Goal: Information Seeking & Learning: Learn about a topic

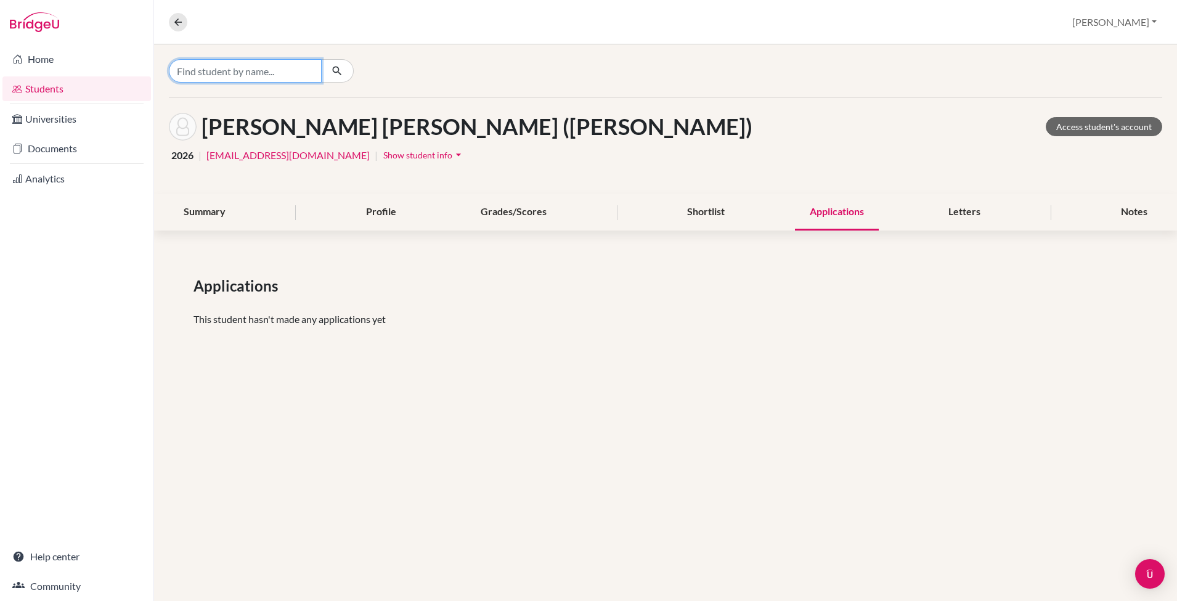
click at [237, 71] on input "Find student by name..." at bounding box center [245, 70] width 153 height 23
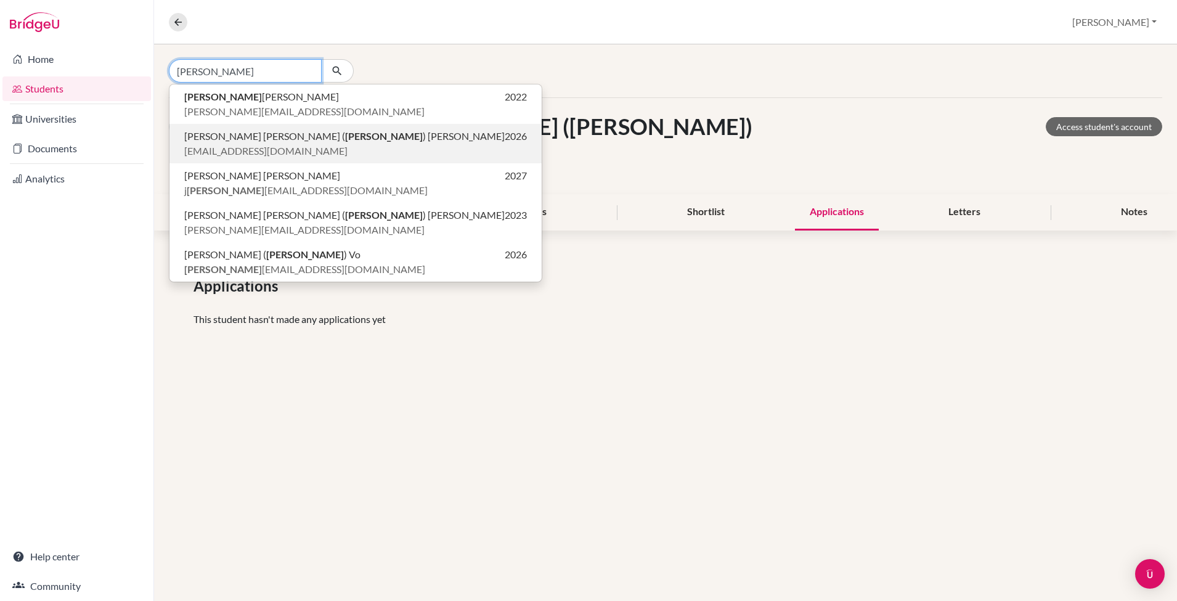
type input "annie"
click at [283, 141] on span "Dinh Ngoc Anh ( Annie ) Tran" at bounding box center [344, 136] width 320 height 15
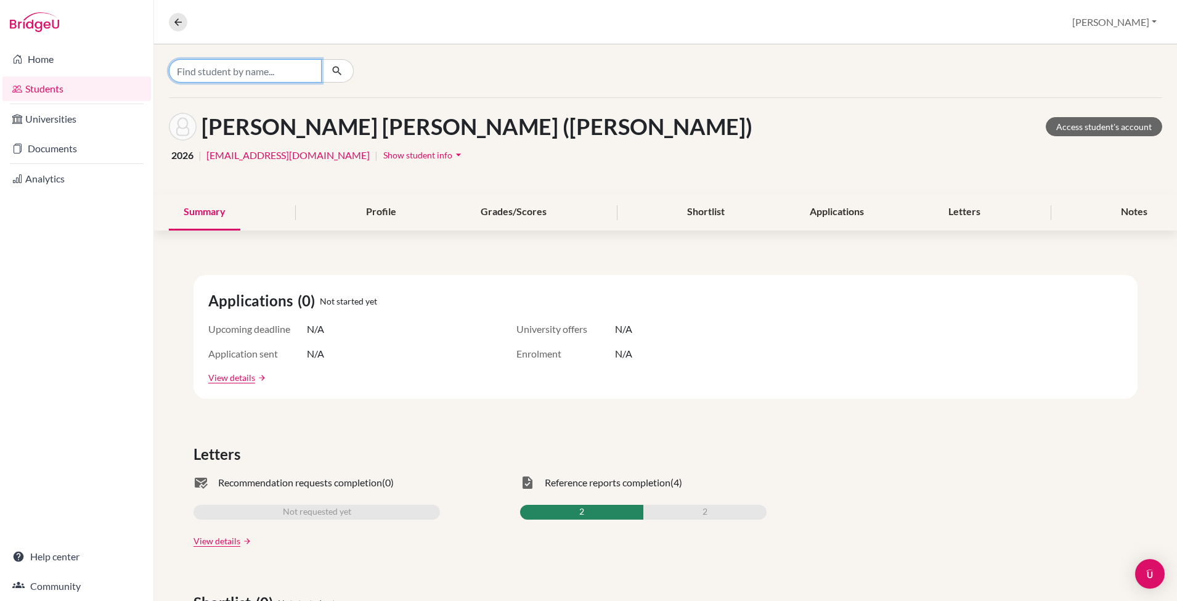
click at [272, 70] on input "Find student by name..." at bounding box center [245, 70] width 153 height 23
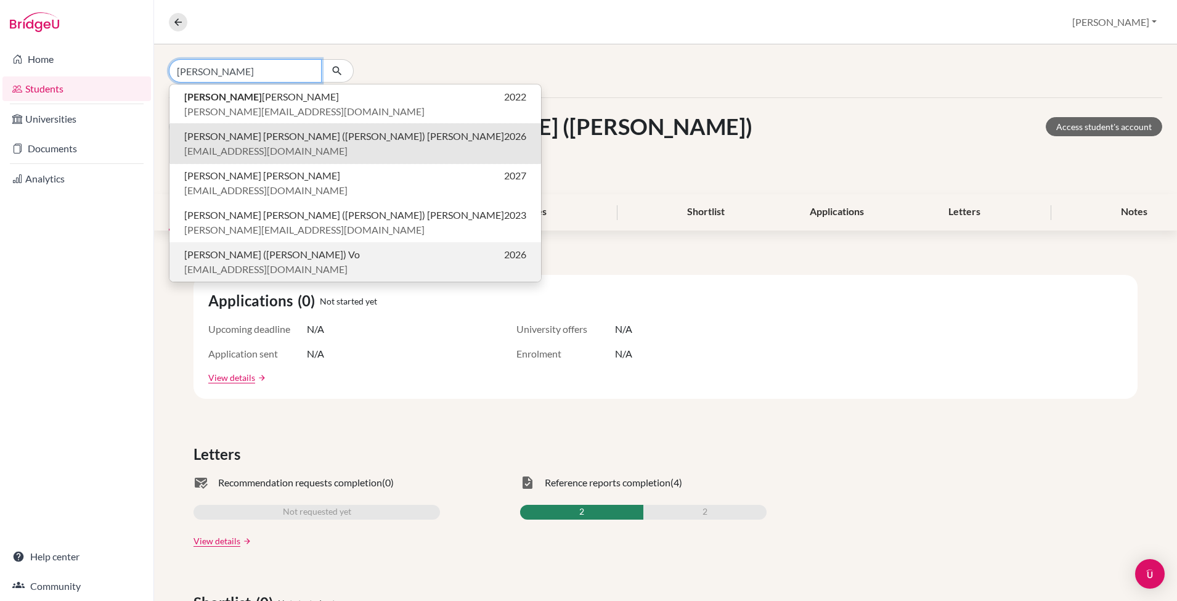
type input "annie"
click at [269, 265] on span "annie_vo@bisvietnam.com" at bounding box center [265, 269] width 163 height 15
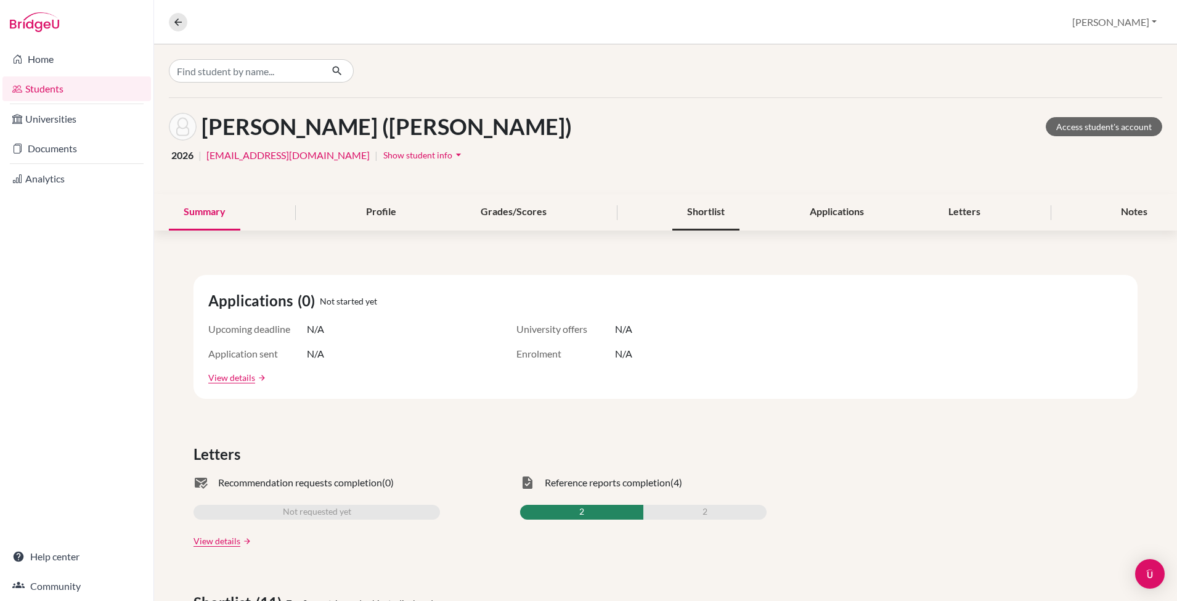
click at [699, 213] on div "Shortlist" at bounding box center [705, 212] width 67 height 36
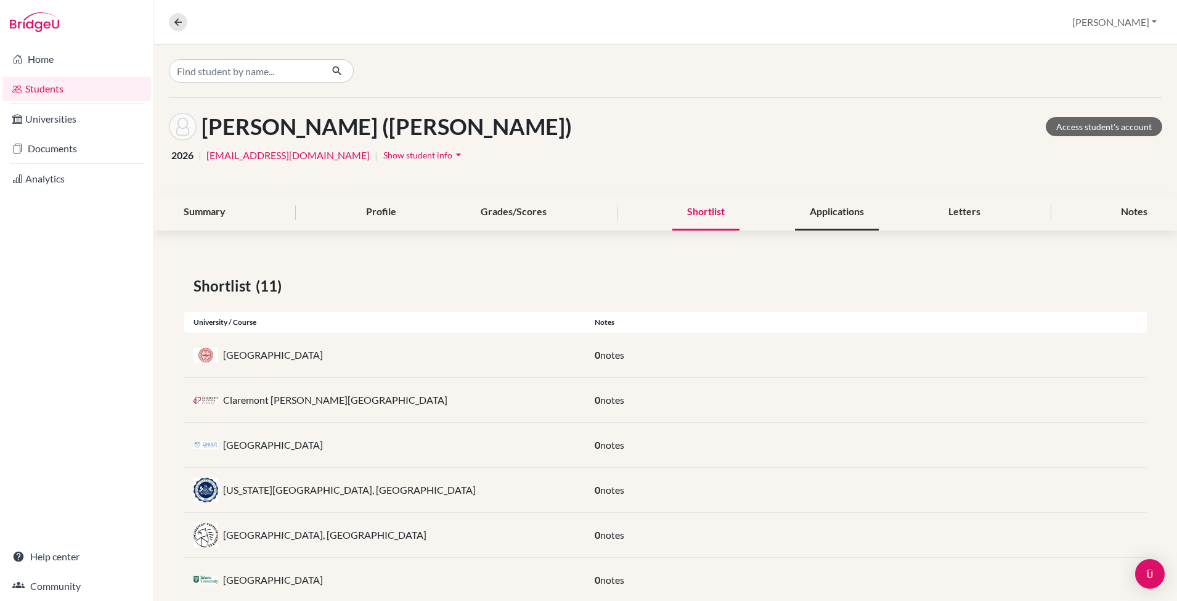
click at [820, 213] on div "Applications" at bounding box center [837, 212] width 84 height 36
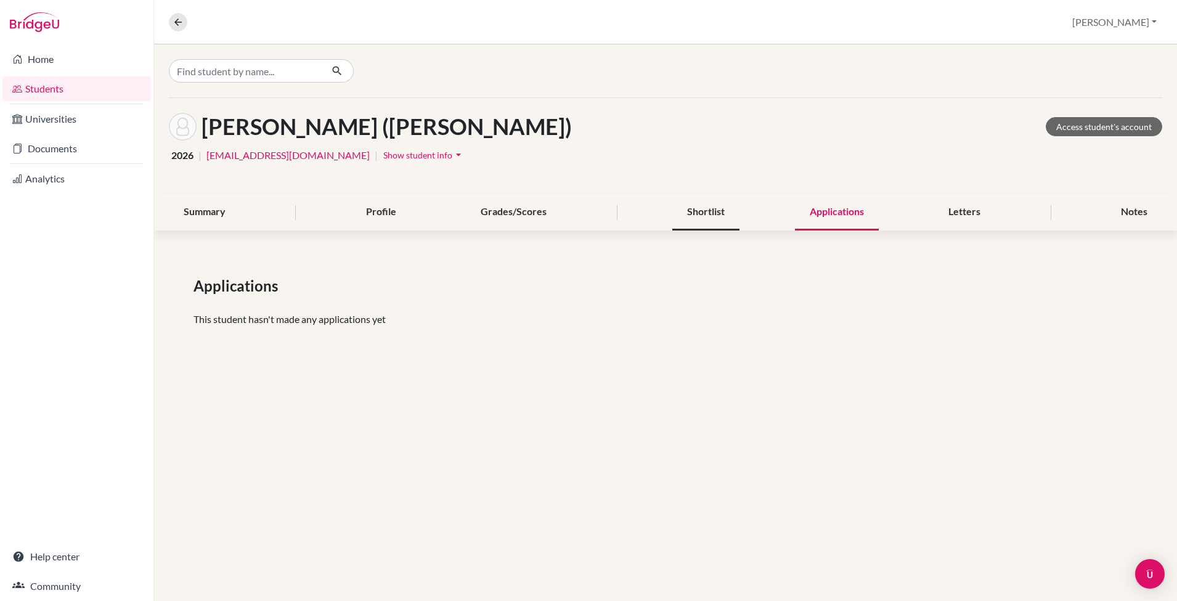
click at [711, 211] on div "Shortlist" at bounding box center [705, 212] width 67 height 36
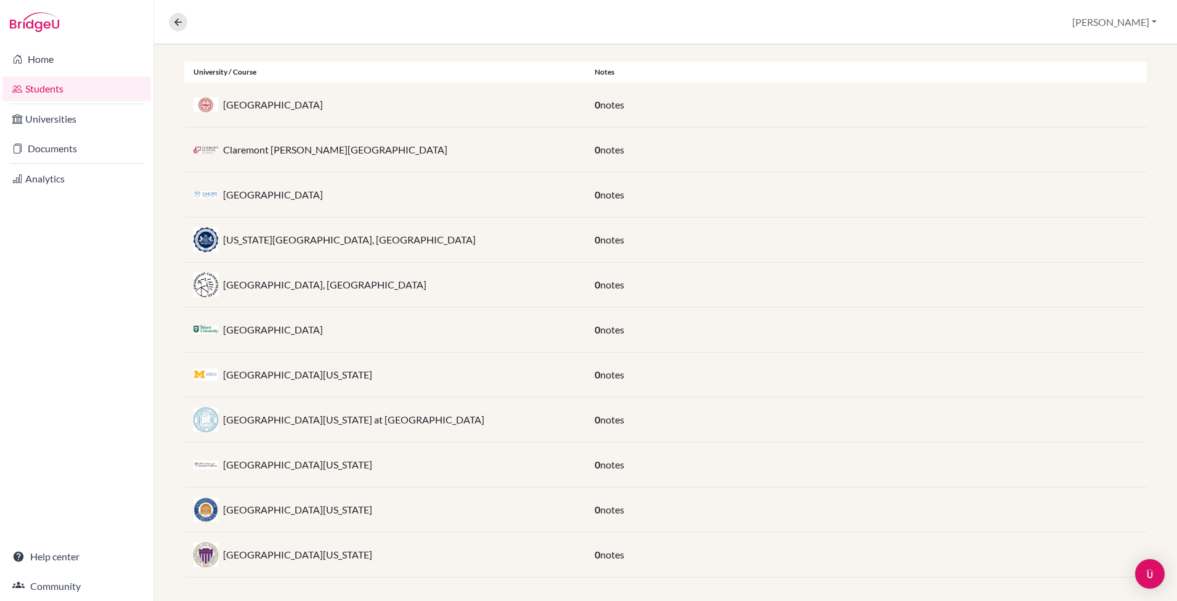
scroll to position [251, 0]
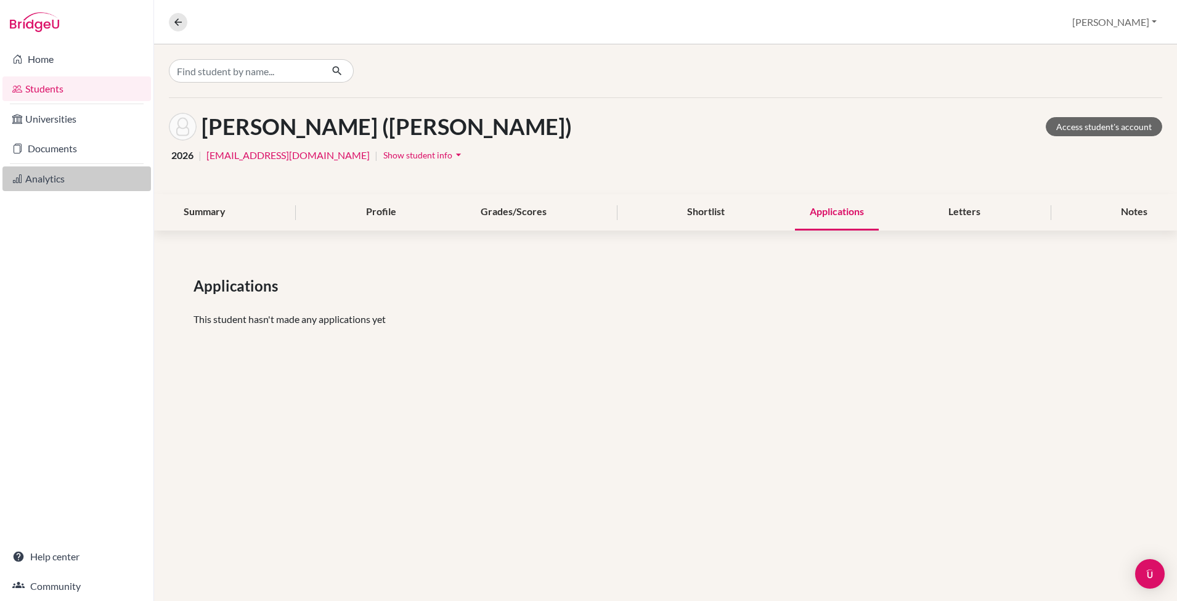
click at [65, 174] on link "Analytics" at bounding box center [76, 178] width 149 height 25
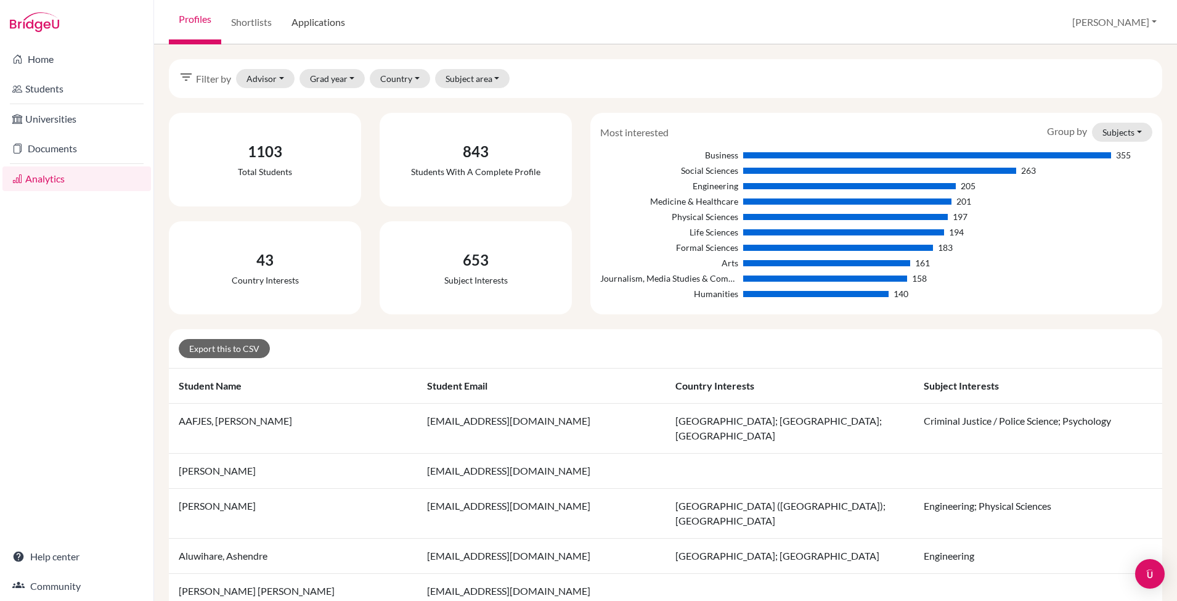
click at [312, 18] on link "Applications" at bounding box center [318, 22] width 73 height 44
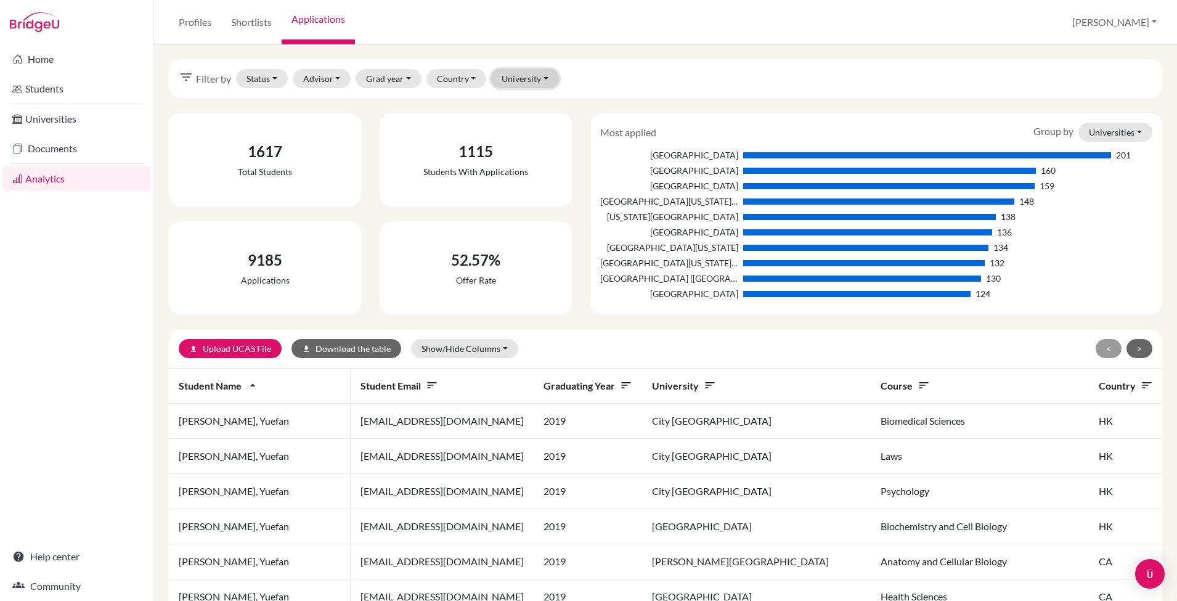
click at [522, 77] on button "University" at bounding box center [525, 78] width 68 height 19
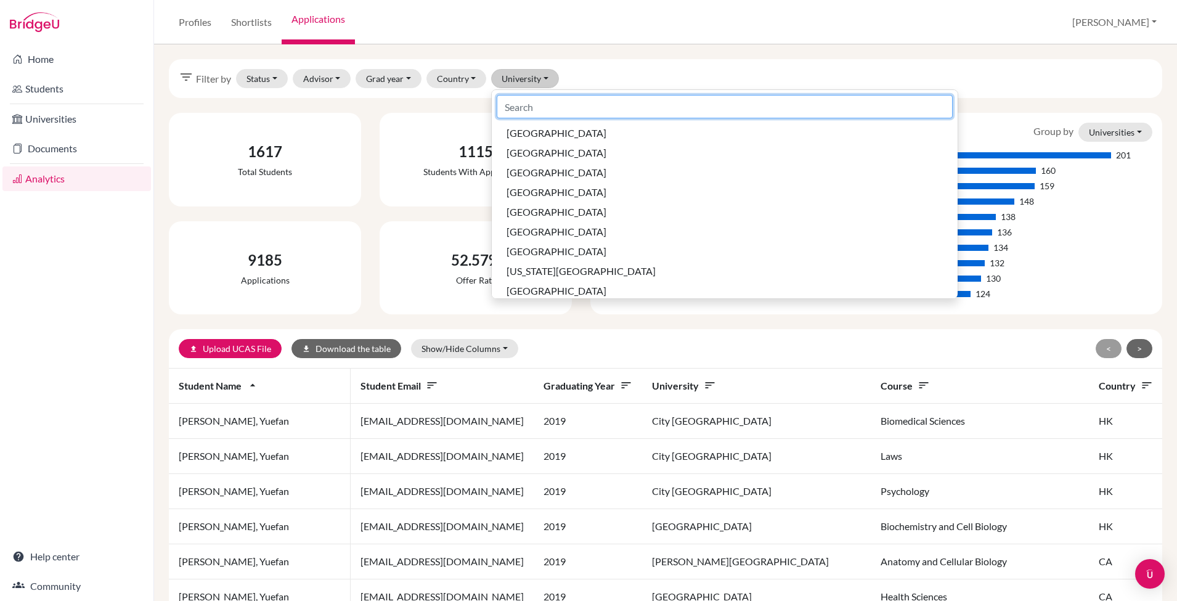
click at [531, 98] on input at bounding box center [725, 106] width 456 height 23
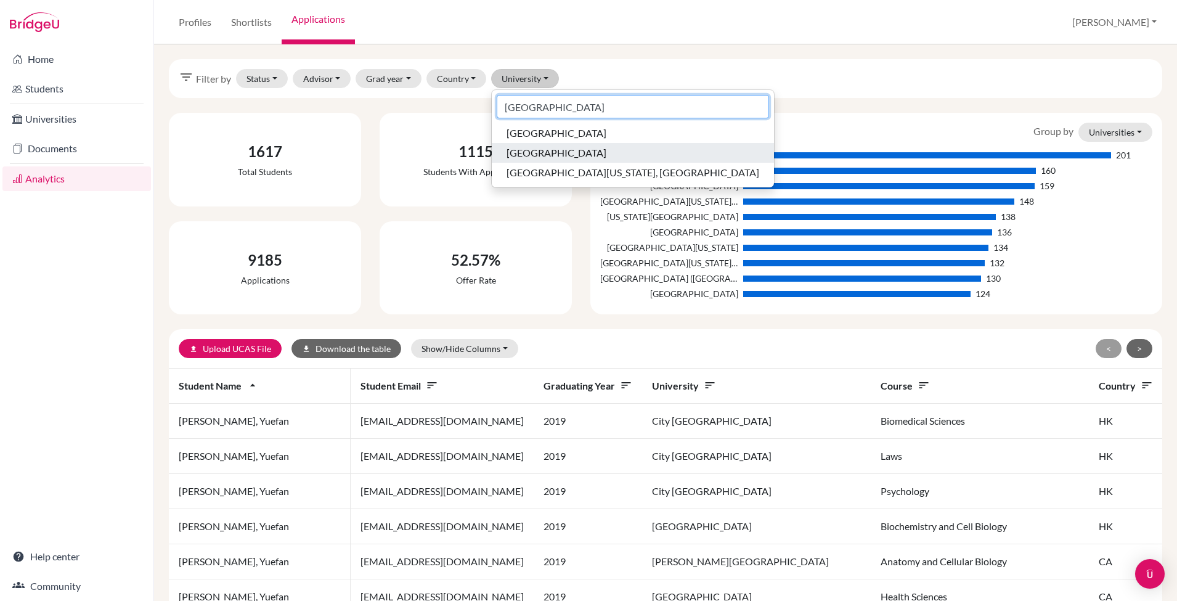
type input "[GEOGRAPHIC_DATA]"
click at [551, 160] on button "[GEOGRAPHIC_DATA]" at bounding box center [633, 153] width 282 height 20
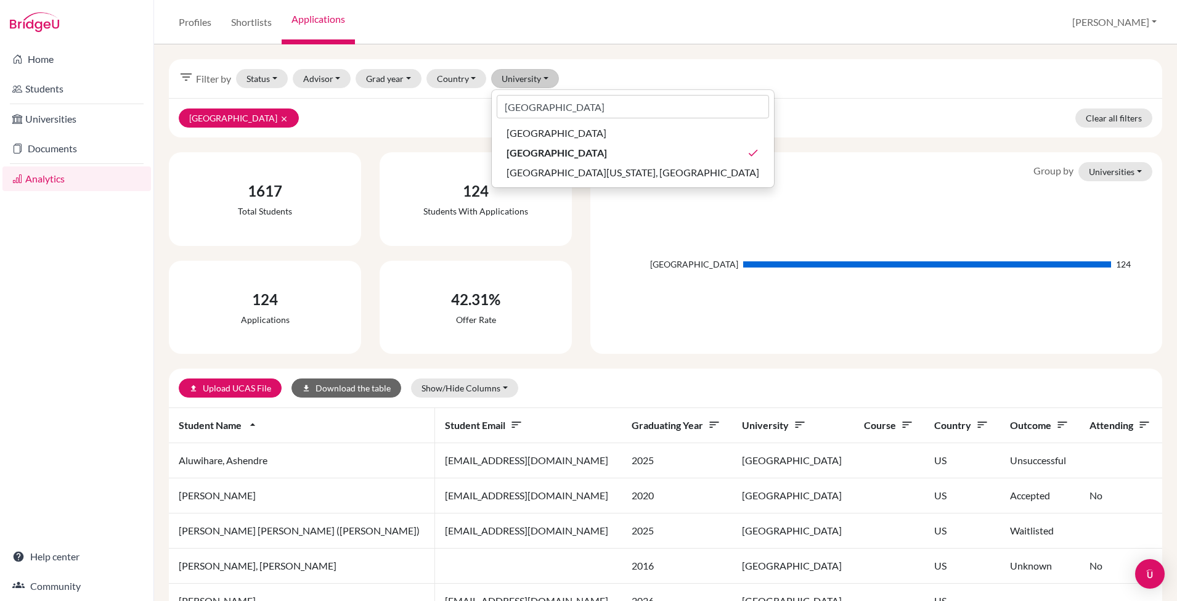
click at [421, 136] on div "[GEOGRAPHIC_DATA] clear Clear all filters" at bounding box center [665, 117] width 993 height 39
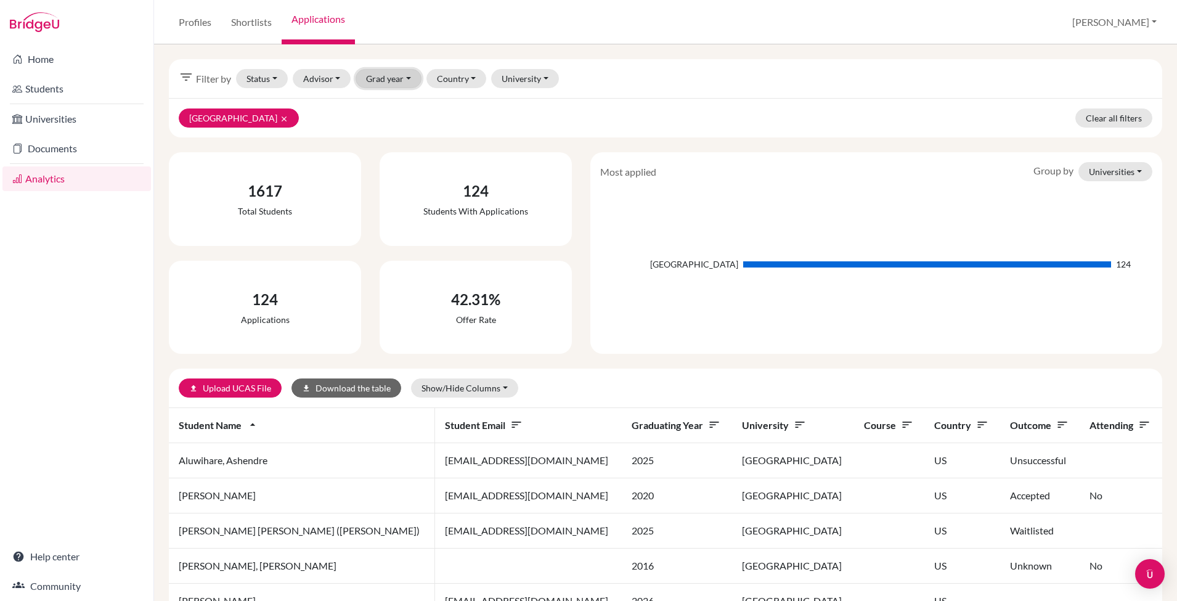
click at [394, 78] on button "Grad year" at bounding box center [389, 78] width 66 height 19
click at [398, 144] on div "2025" at bounding box center [405, 144] width 68 height 15
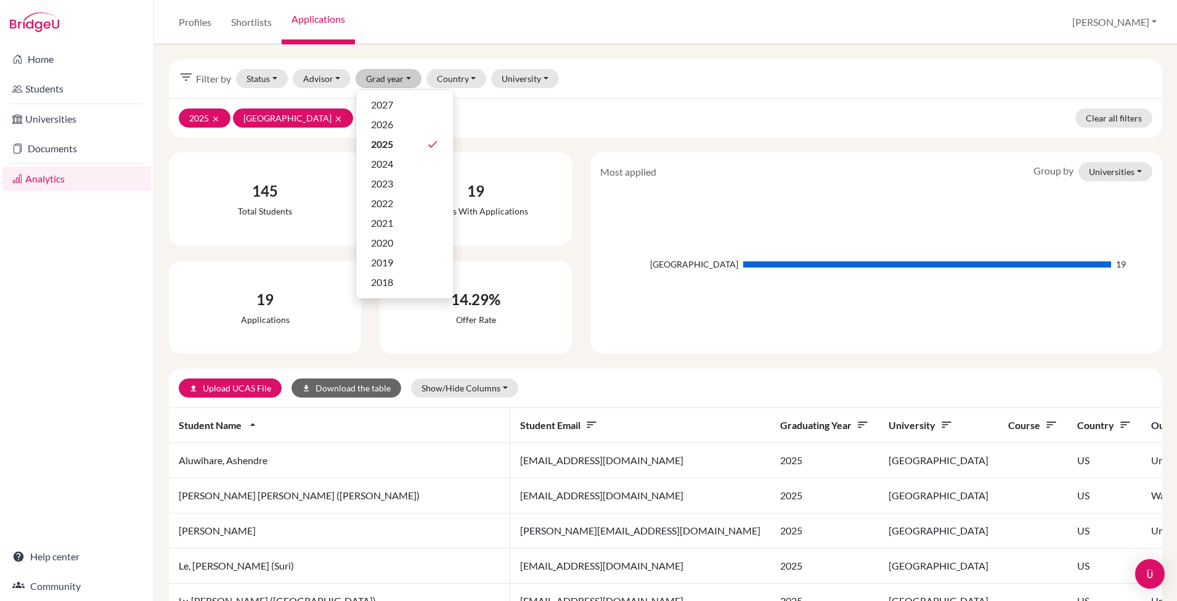
click at [513, 132] on div "2025 clear [GEOGRAPHIC_DATA] clear Clear all filters" at bounding box center [665, 117] width 993 height 39
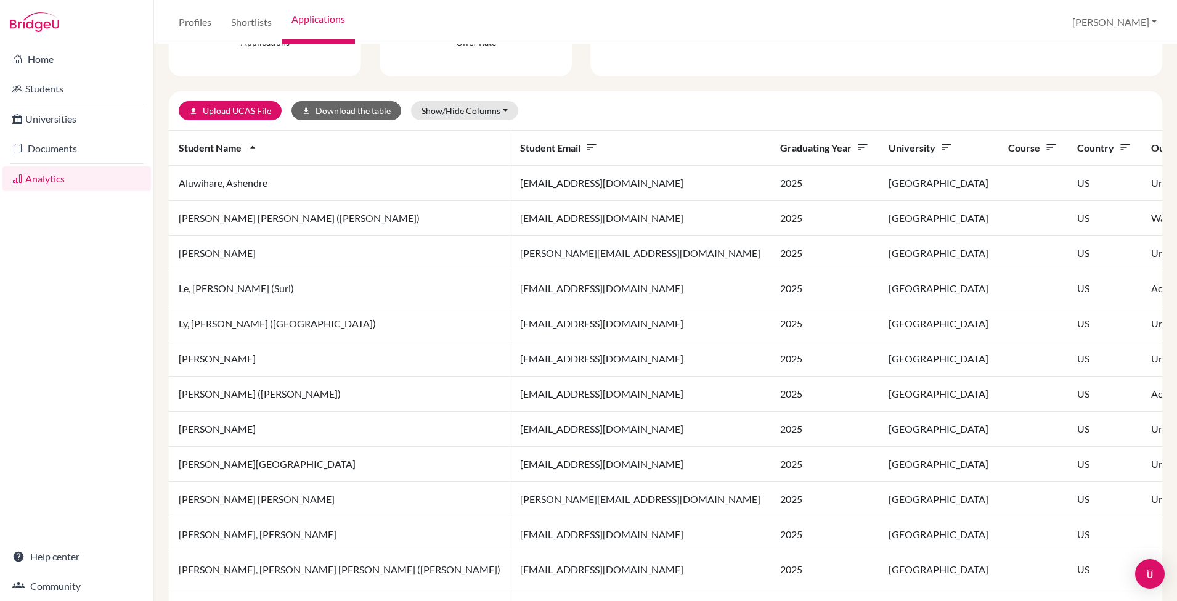
scroll to position [346, 0]
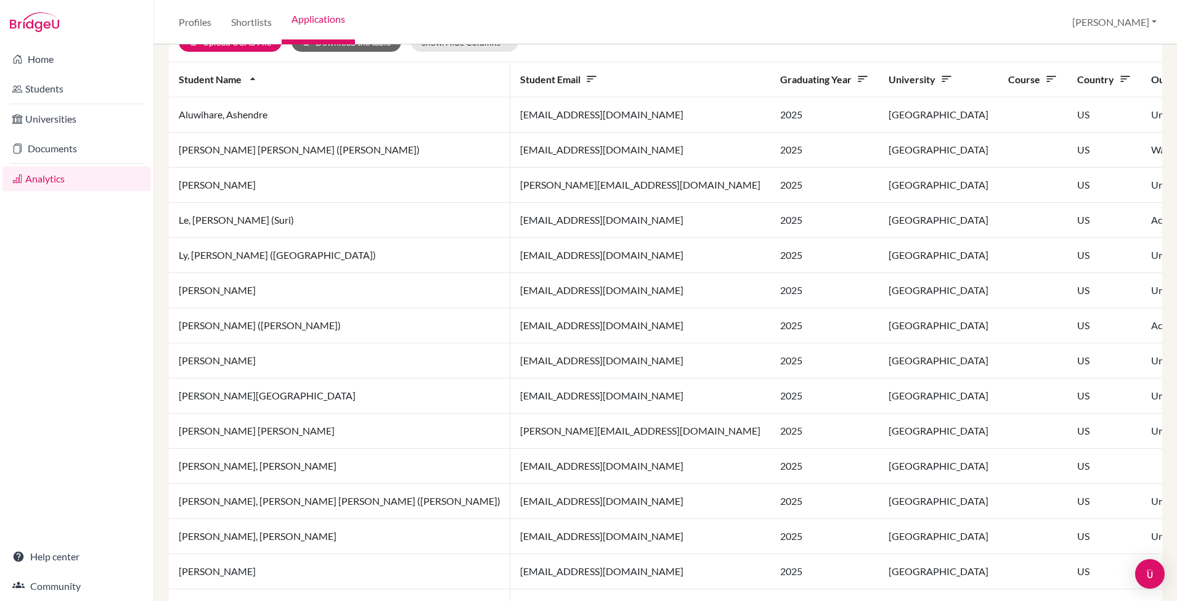
click at [337, 190] on td "[PERSON_NAME]" at bounding box center [339, 185] width 341 height 35
click at [47, 86] on link "Students" at bounding box center [76, 88] width 149 height 25
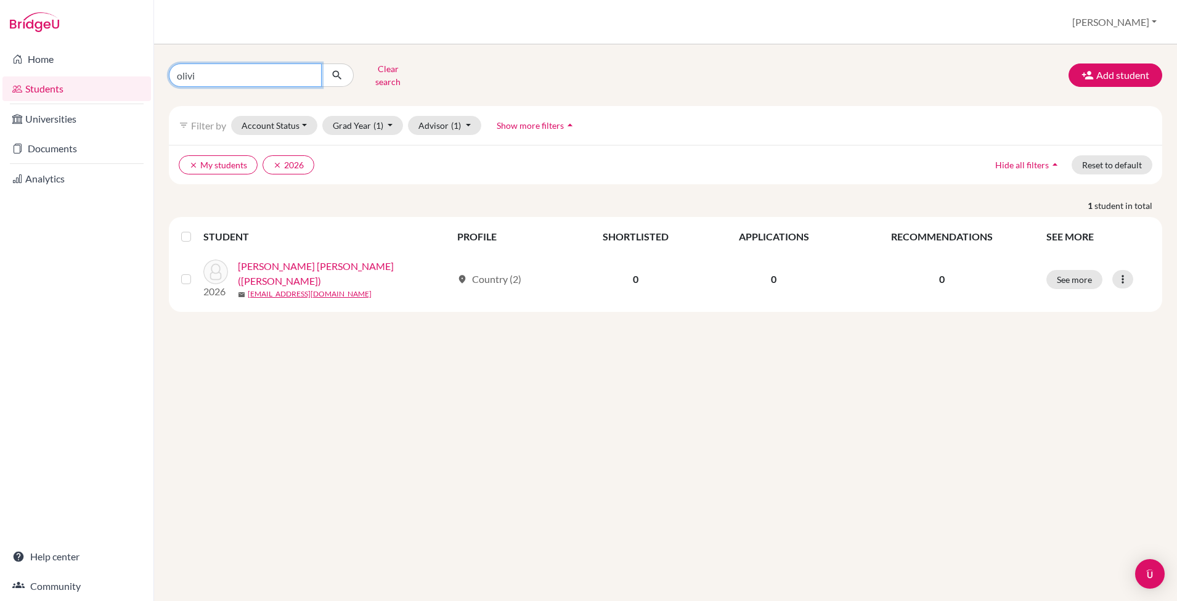
click at [311, 71] on input "olivi" at bounding box center [245, 74] width 153 height 23
type input "annie"
click at [336, 71] on icon "submit" at bounding box center [337, 75] width 12 height 12
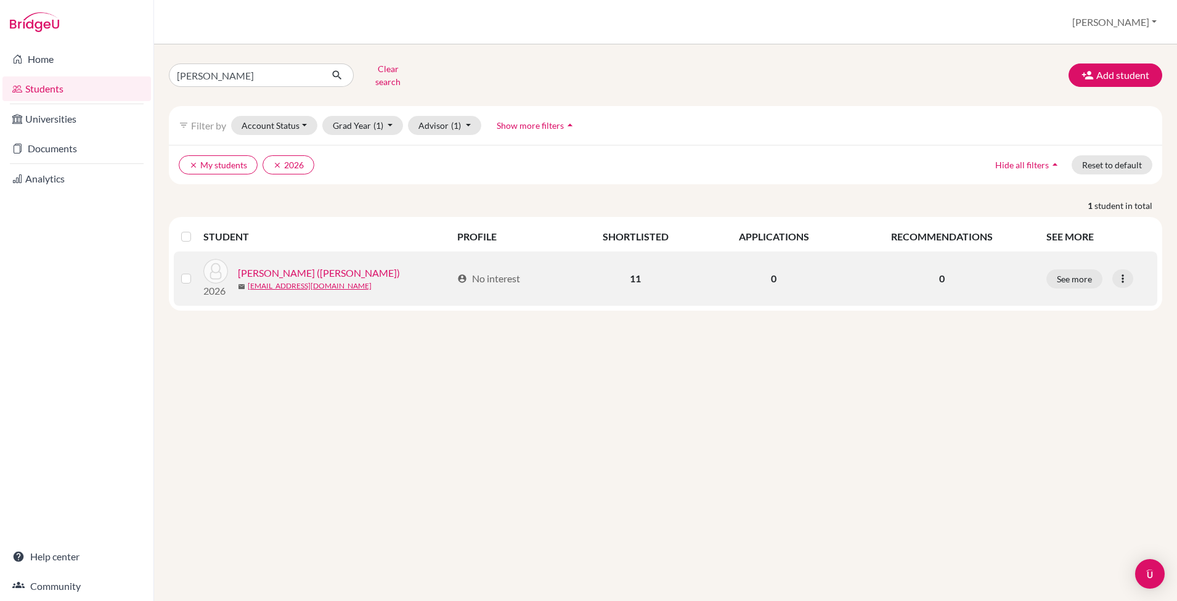
click at [269, 266] on link "Vo, Quynh Anh (Annie)" at bounding box center [319, 273] width 162 height 15
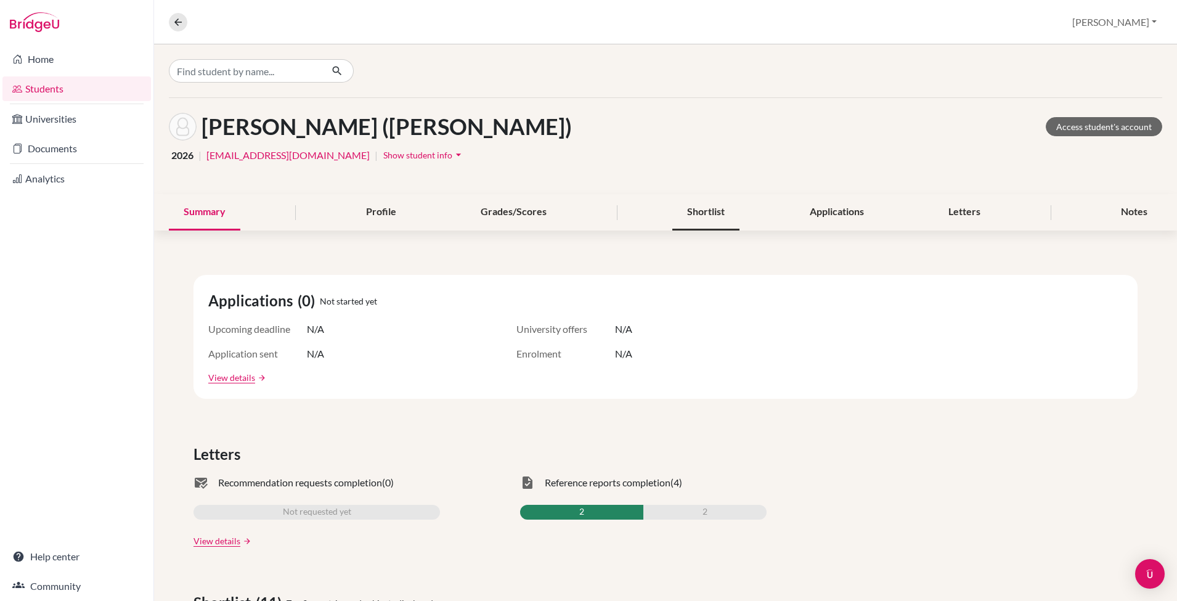
click at [699, 205] on div "Shortlist" at bounding box center [705, 212] width 67 height 36
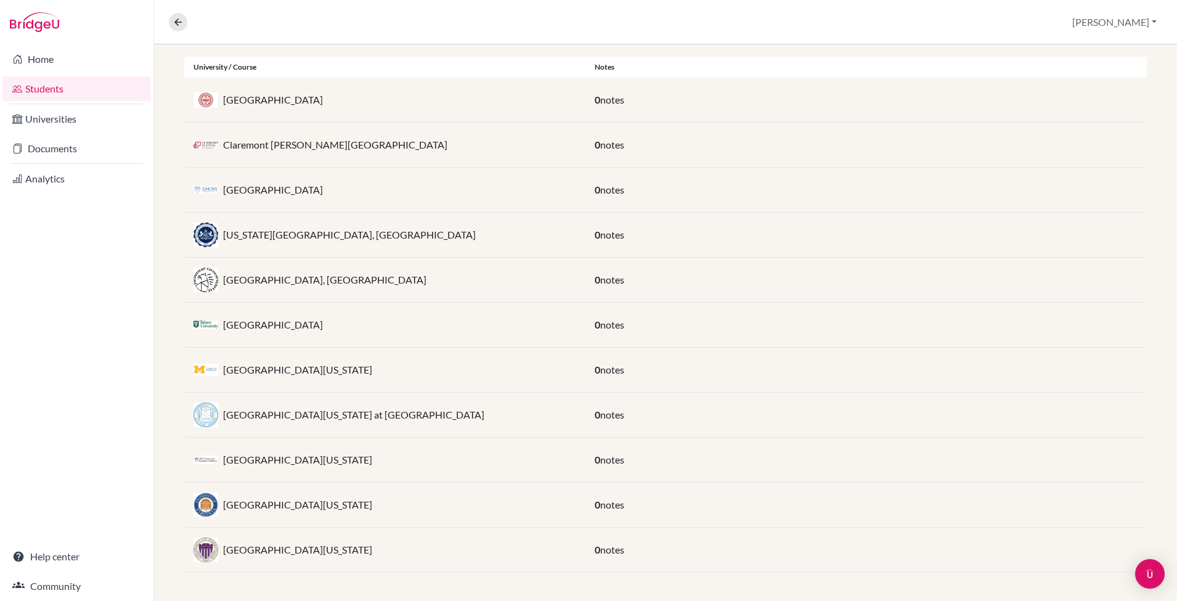
scroll to position [256, 0]
click at [655, 437] on div "University of Michigan 0 notes" at bounding box center [665, 459] width 963 height 45
